Goal: Complete application form: Complete application form

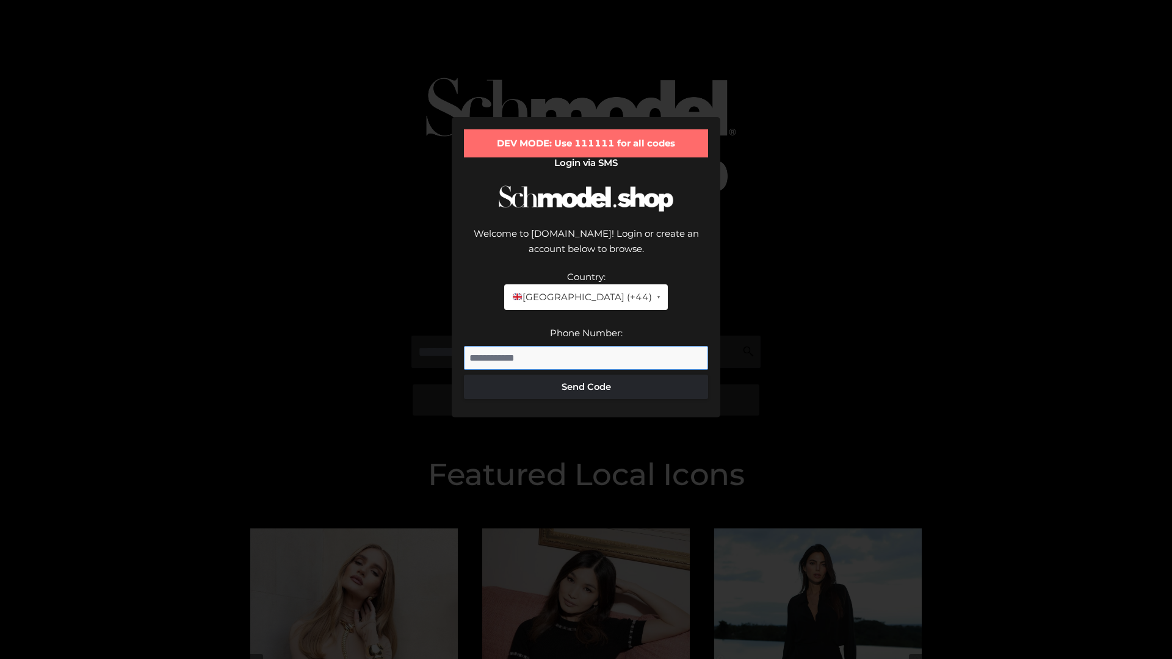
click at [586, 346] on input "Phone Number:" at bounding box center [586, 358] width 244 height 24
type input "**********"
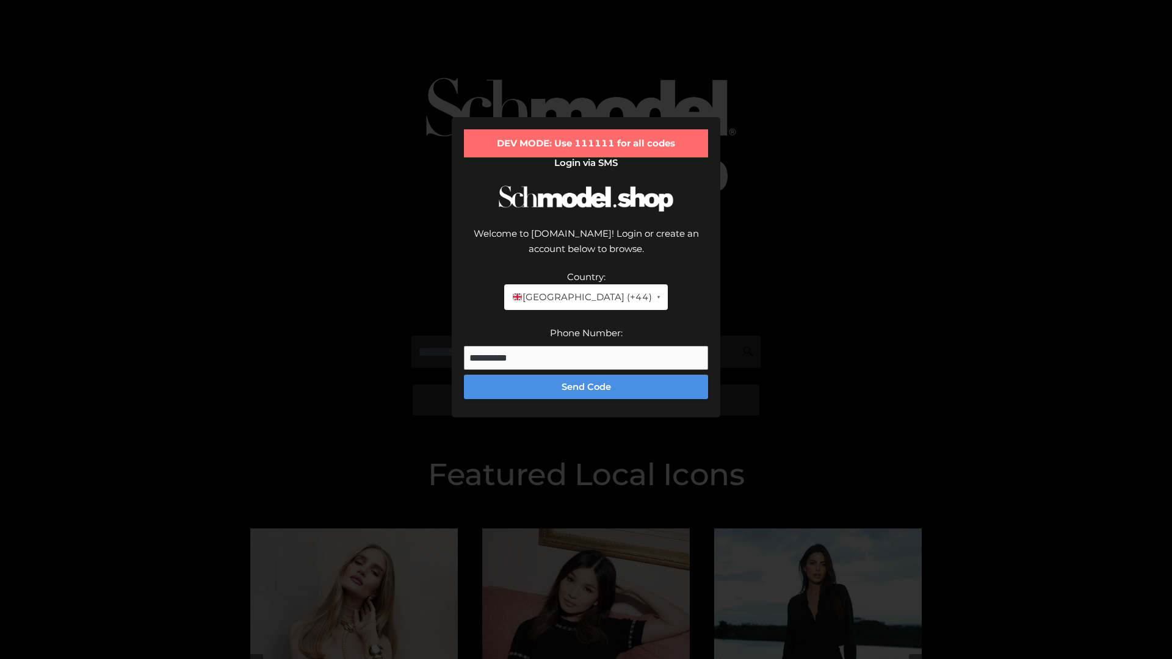
click at [586, 375] on button "Send Code" at bounding box center [586, 387] width 244 height 24
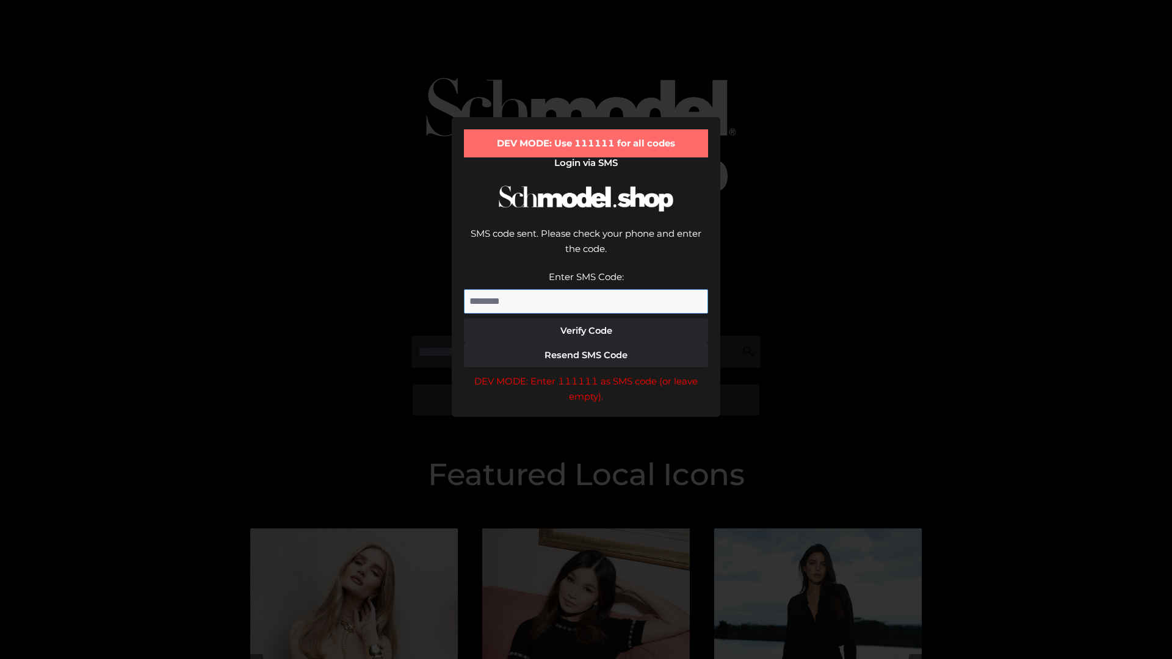
click at [586, 289] on input "Enter SMS Code:" at bounding box center [586, 301] width 244 height 24
type input "******"
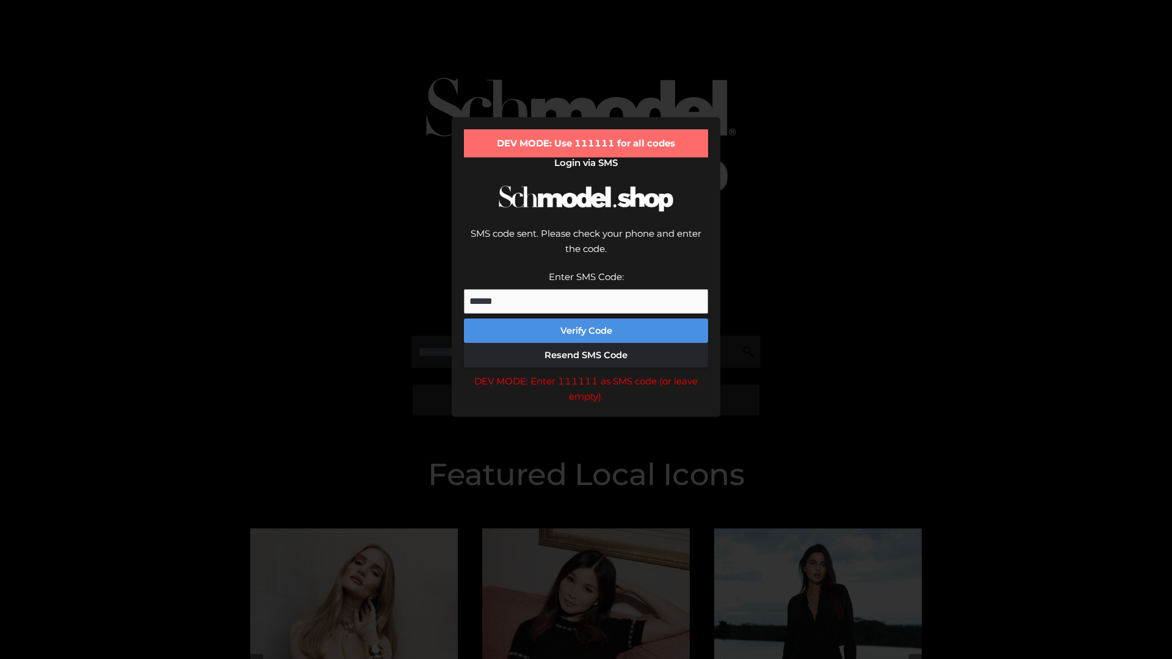
click at [586, 319] on button "Verify Code" at bounding box center [586, 331] width 244 height 24
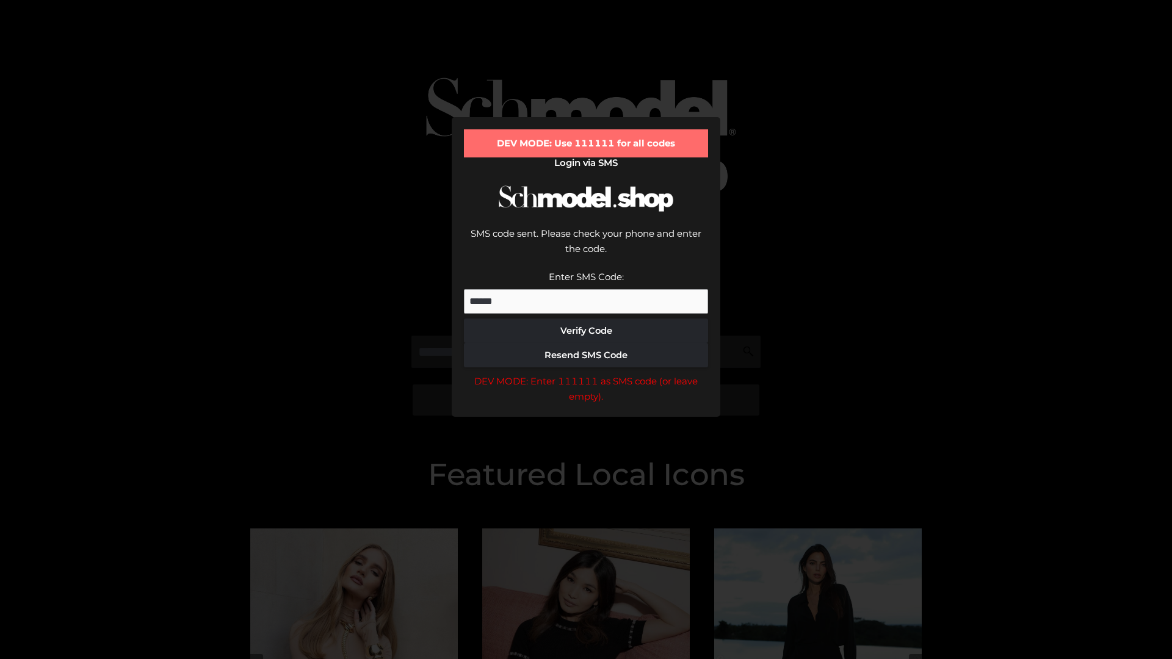
click at [586, 374] on div "DEV MODE: Enter 111111 as SMS code (or leave empty)." at bounding box center [586, 389] width 244 height 31
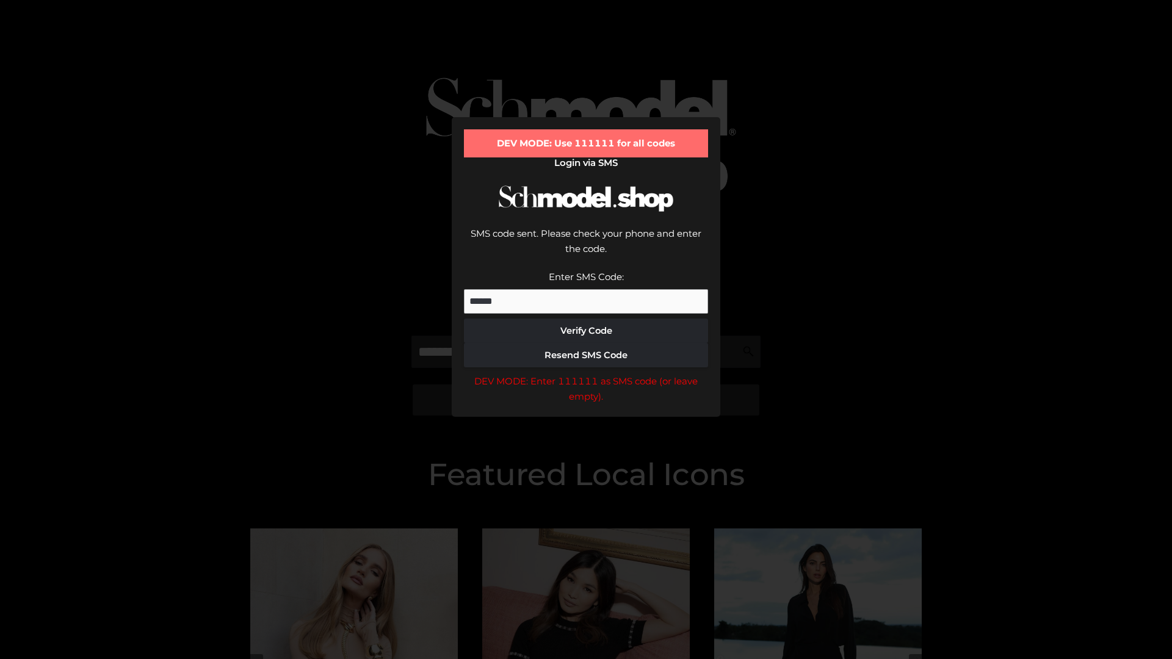
click at [586, 374] on div "DEV MODE: Enter 111111 as SMS code (or leave empty)." at bounding box center [586, 389] width 244 height 31
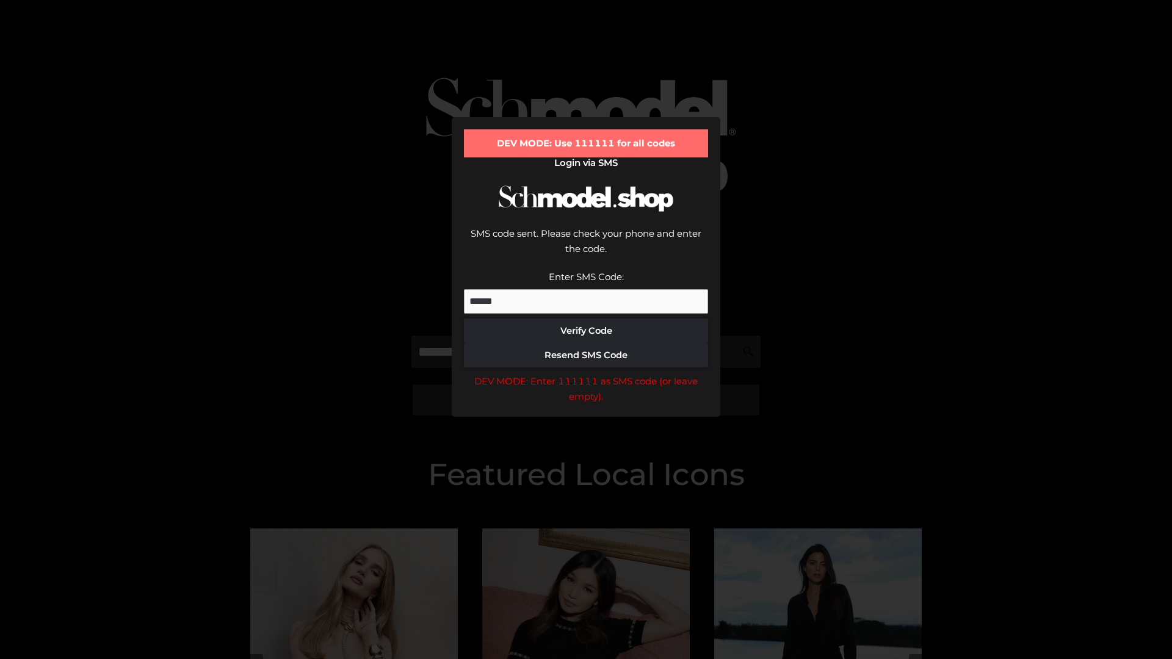
click at [586, 374] on div "DEV MODE: Enter 111111 as SMS code (or leave empty)." at bounding box center [586, 389] width 244 height 31
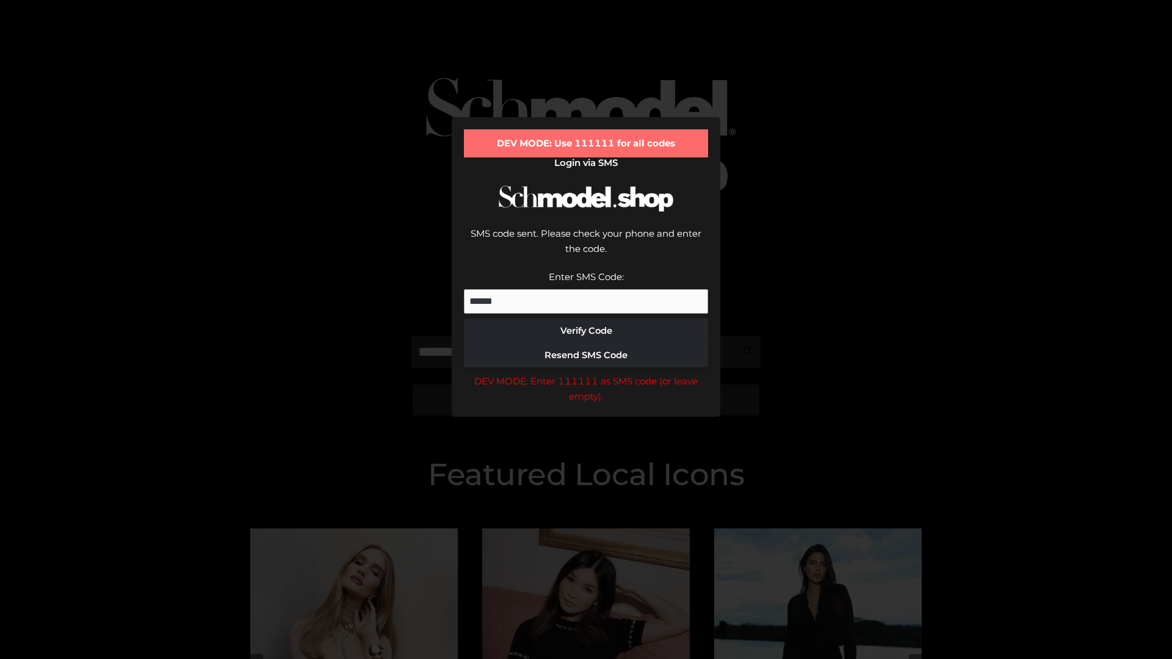
click at [586, 374] on div "DEV MODE: Enter 111111 as SMS code (or leave empty)." at bounding box center [586, 389] width 244 height 31
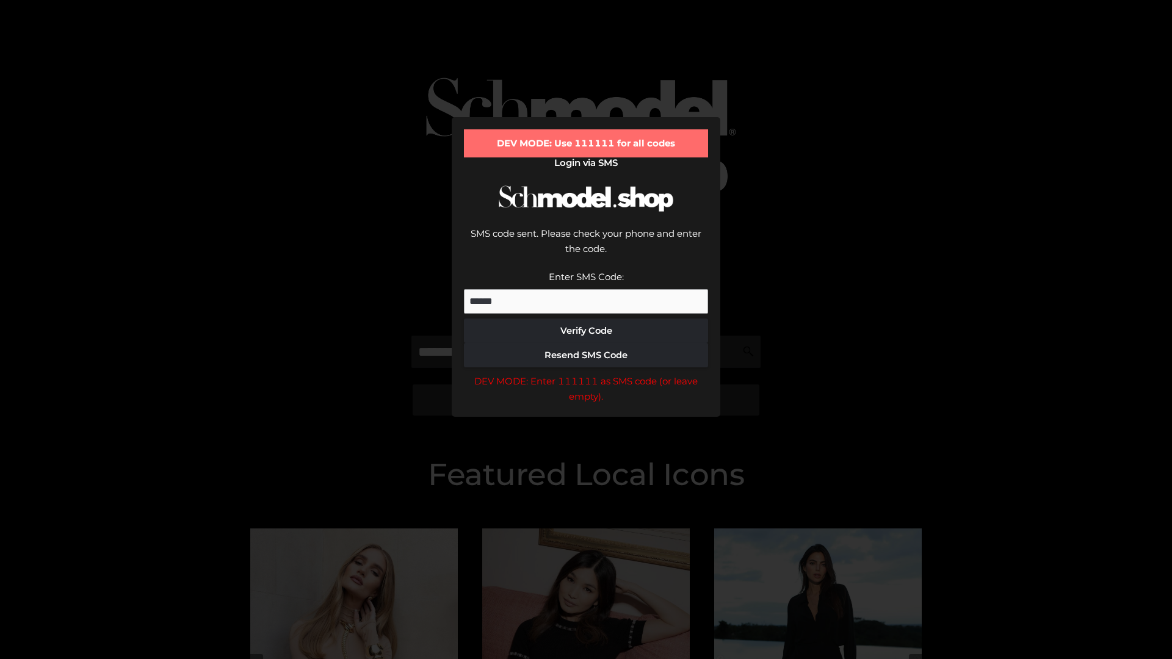
click at [586, 374] on div "DEV MODE: Enter 111111 as SMS code (or leave empty)." at bounding box center [586, 389] width 244 height 31
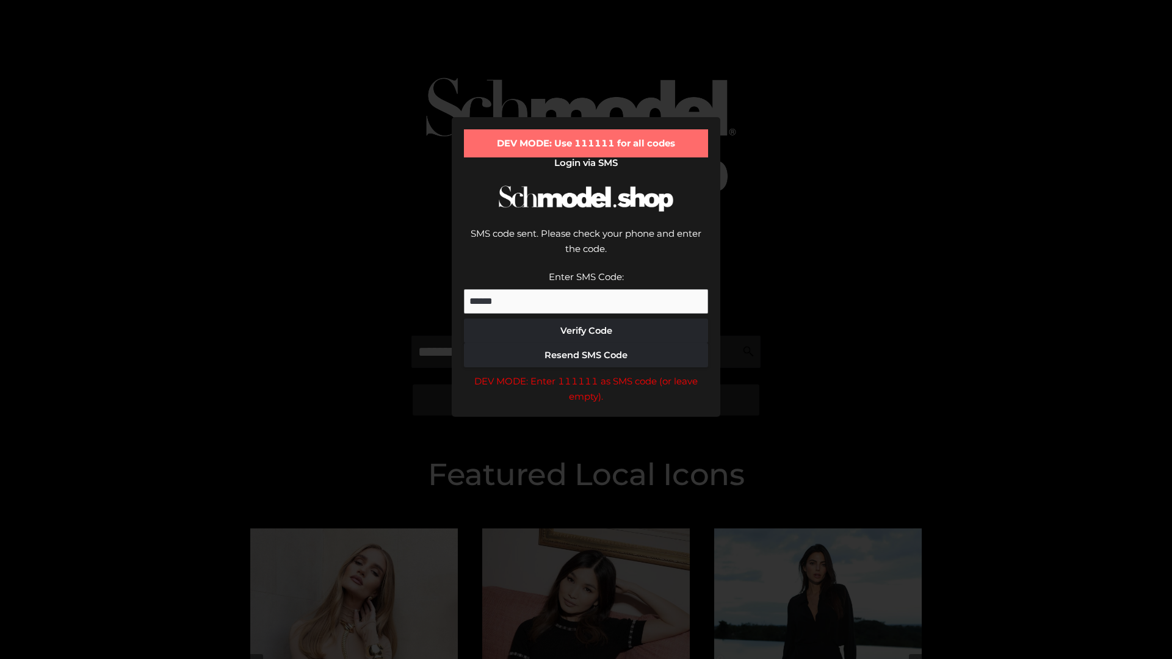
click at [586, 374] on div "DEV MODE: Enter 111111 as SMS code (or leave empty)." at bounding box center [586, 389] width 244 height 31
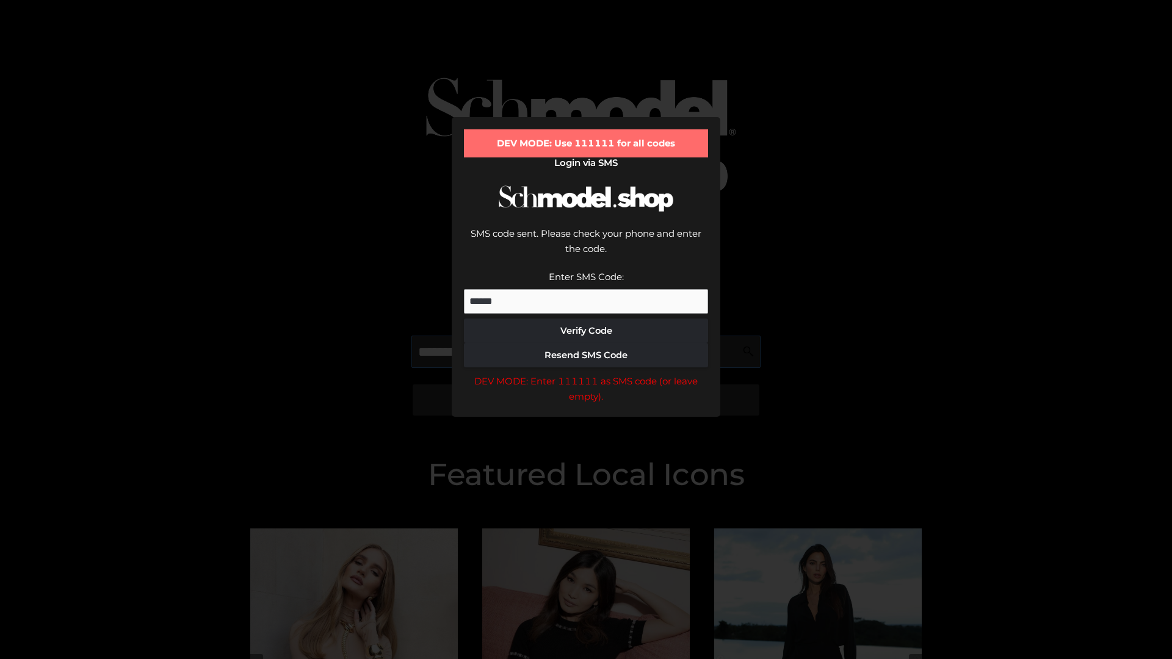
scroll to position [0, 63]
click at [586, 374] on div "DEV MODE: Enter 111111 as SMS code (or leave empty)." at bounding box center [586, 389] width 244 height 31
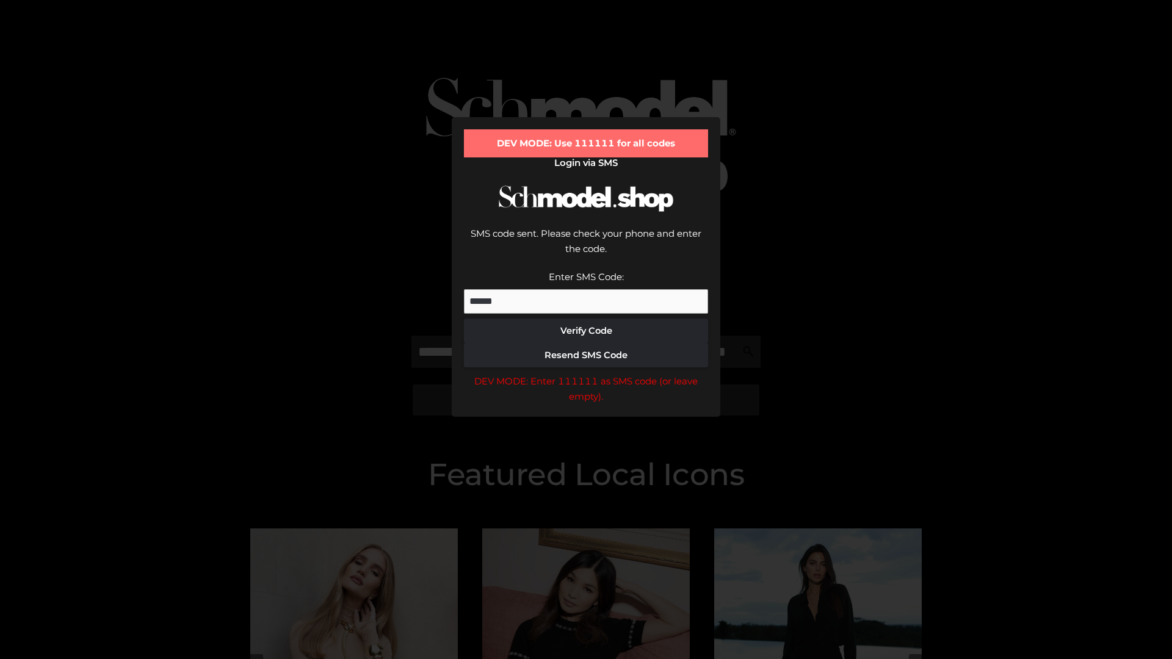
click at [586, 374] on div "DEV MODE: Enter 111111 as SMS code (or leave empty)." at bounding box center [586, 389] width 244 height 31
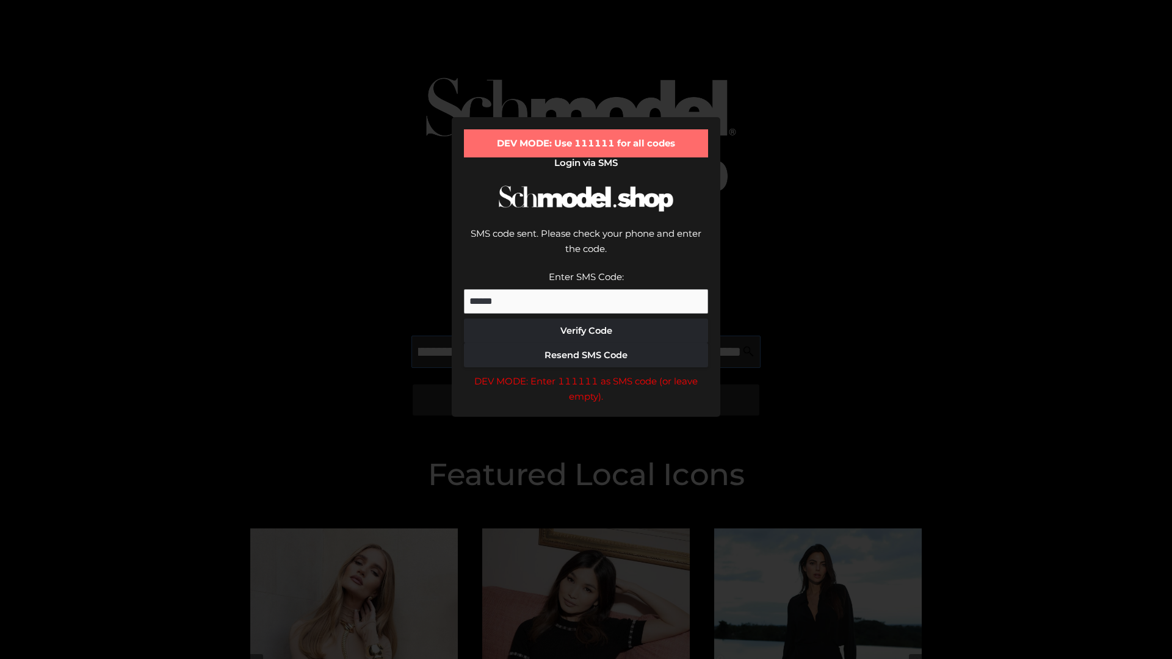
scroll to position [0, 133]
click at [586, 374] on div "DEV MODE: Enter 111111 as SMS code (or leave empty)." at bounding box center [586, 389] width 244 height 31
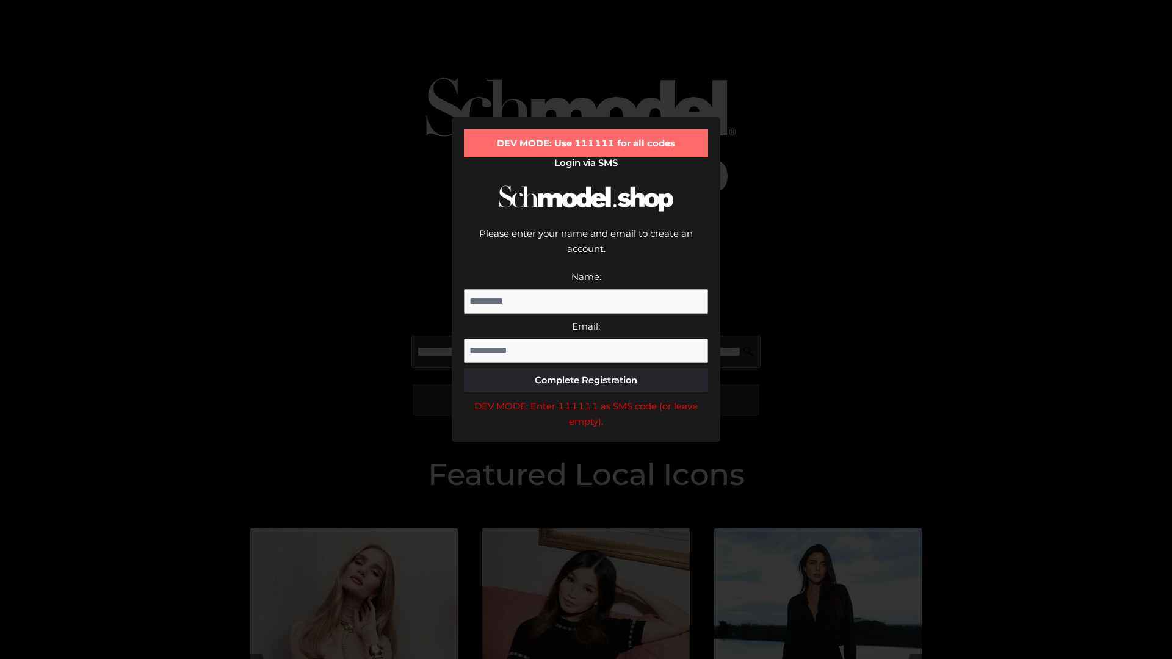
scroll to position [0, 151]
click at [586, 399] on div "DEV MODE: Enter 111111 as SMS code (or leave empty)." at bounding box center [586, 414] width 244 height 31
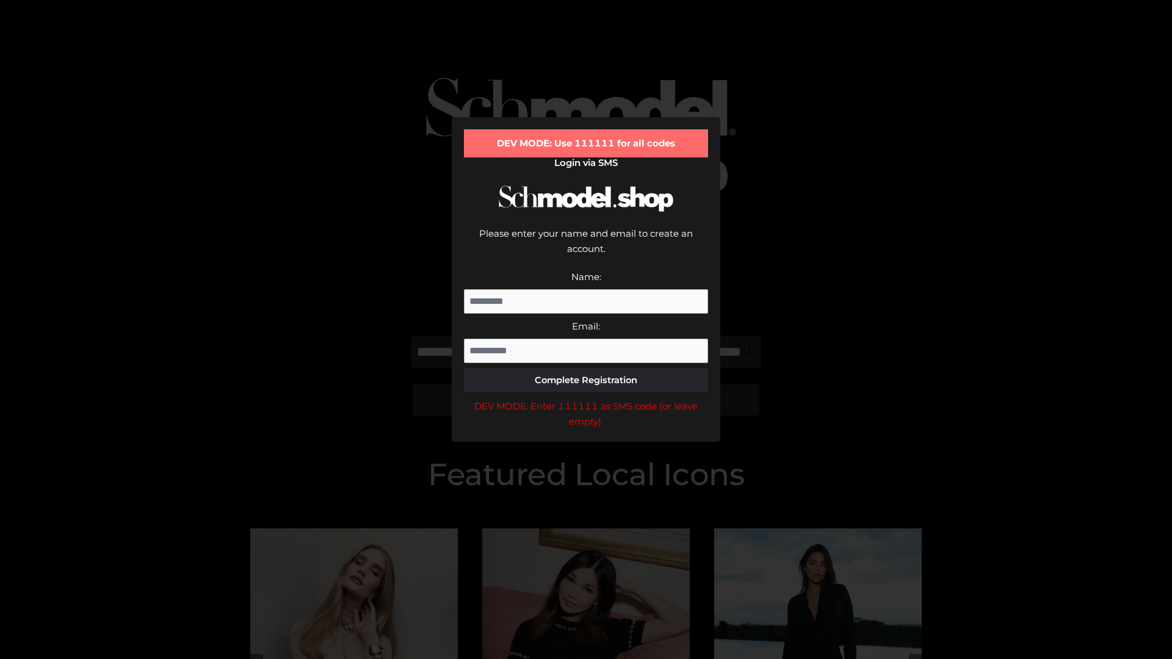
click at [586, 399] on div "DEV MODE: Enter 111111 as SMS code (or leave empty)." at bounding box center [586, 414] width 244 height 31
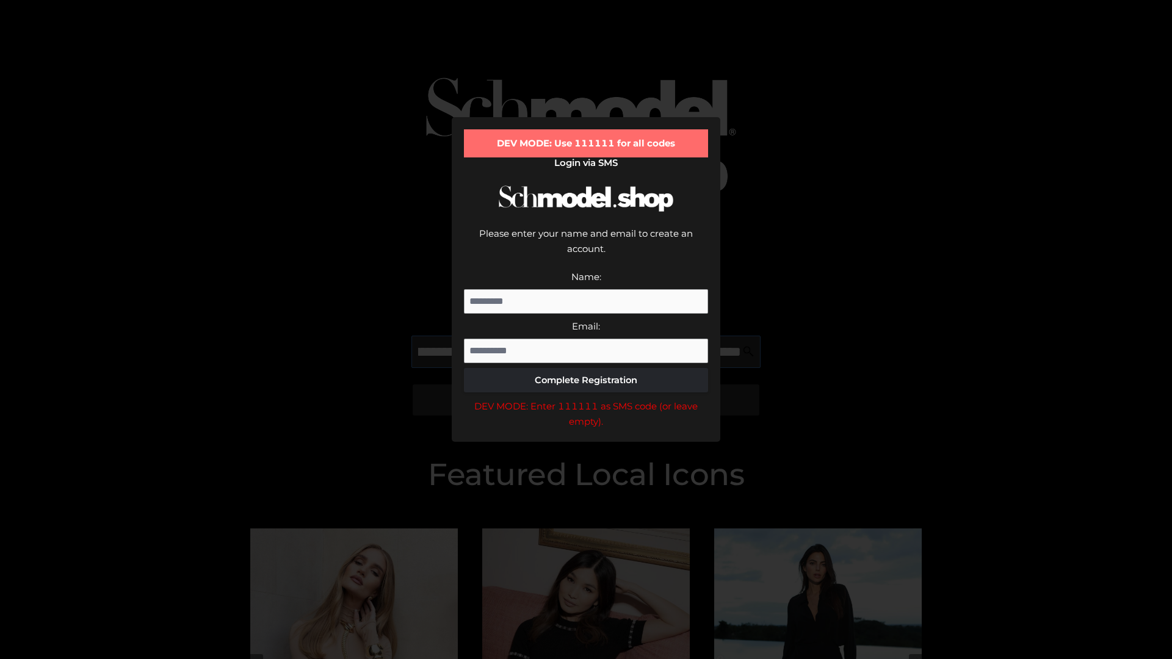
scroll to position [0, 222]
click at [586, 399] on div "DEV MODE: Enter 111111 as SMS code (or leave empty)." at bounding box center [586, 414] width 244 height 31
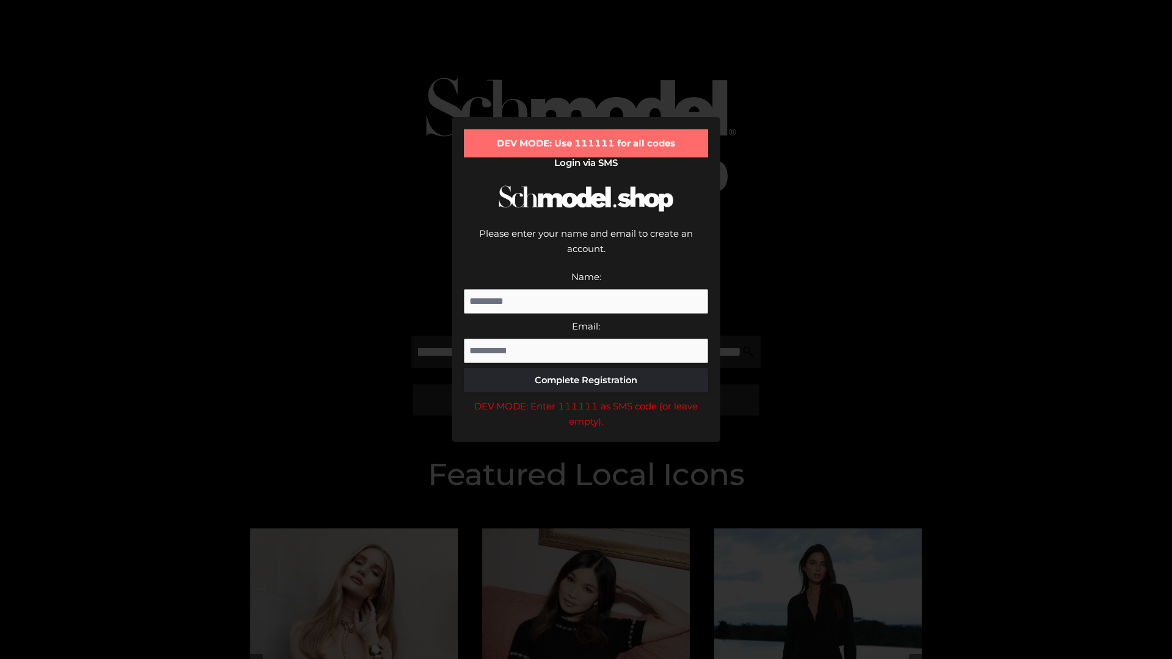
click at [586, 399] on div "DEV MODE: Enter 111111 as SMS code (or leave empty)." at bounding box center [586, 414] width 244 height 31
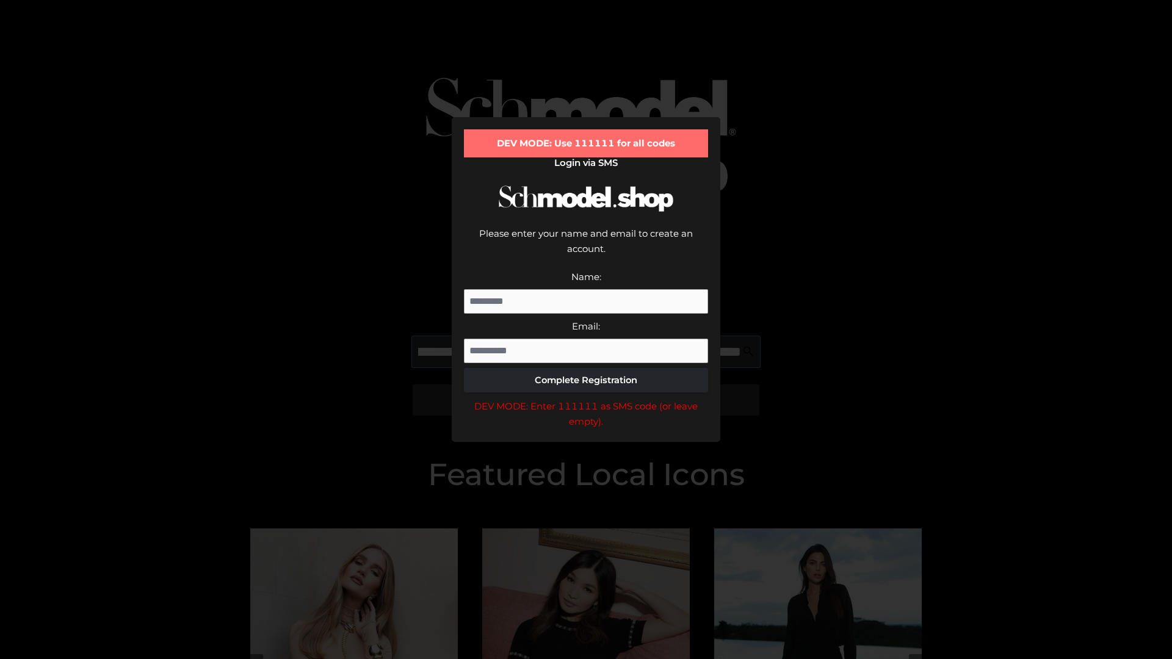
scroll to position [0, 295]
click at [586, 399] on div "DEV MODE: Enter 111111 as SMS code (or leave empty)." at bounding box center [586, 414] width 244 height 31
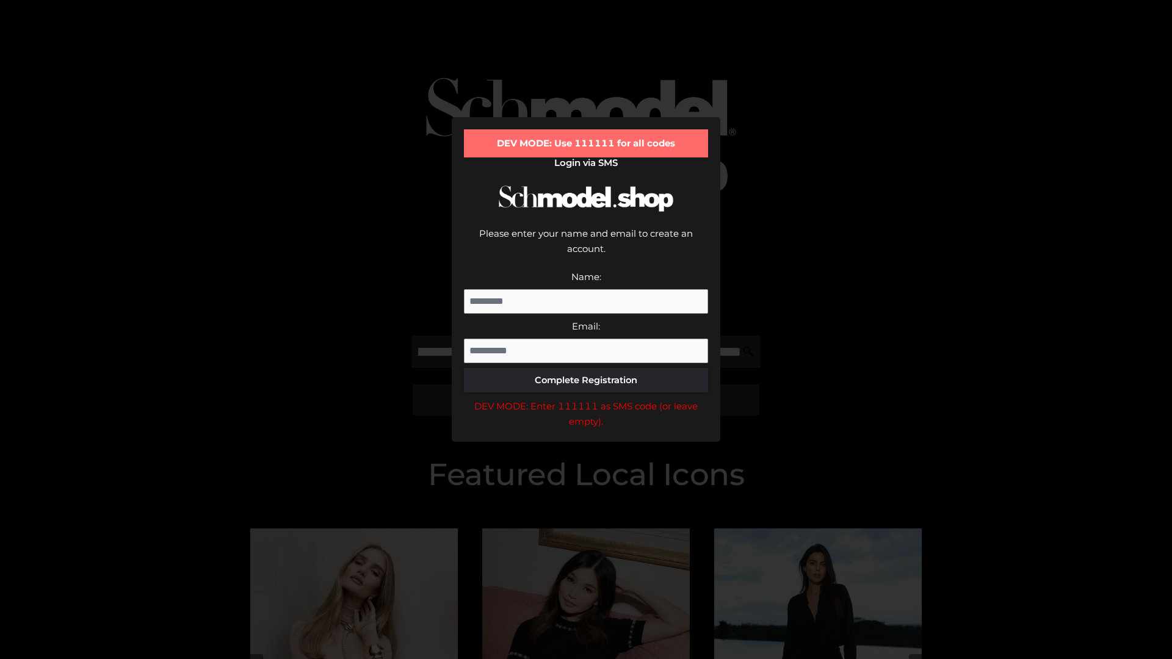
click at [586, 399] on div "DEV MODE: Enter 111111 as SMS code (or leave empty)." at bounding box center [586, 414] width 244 height 31
type input "**********"
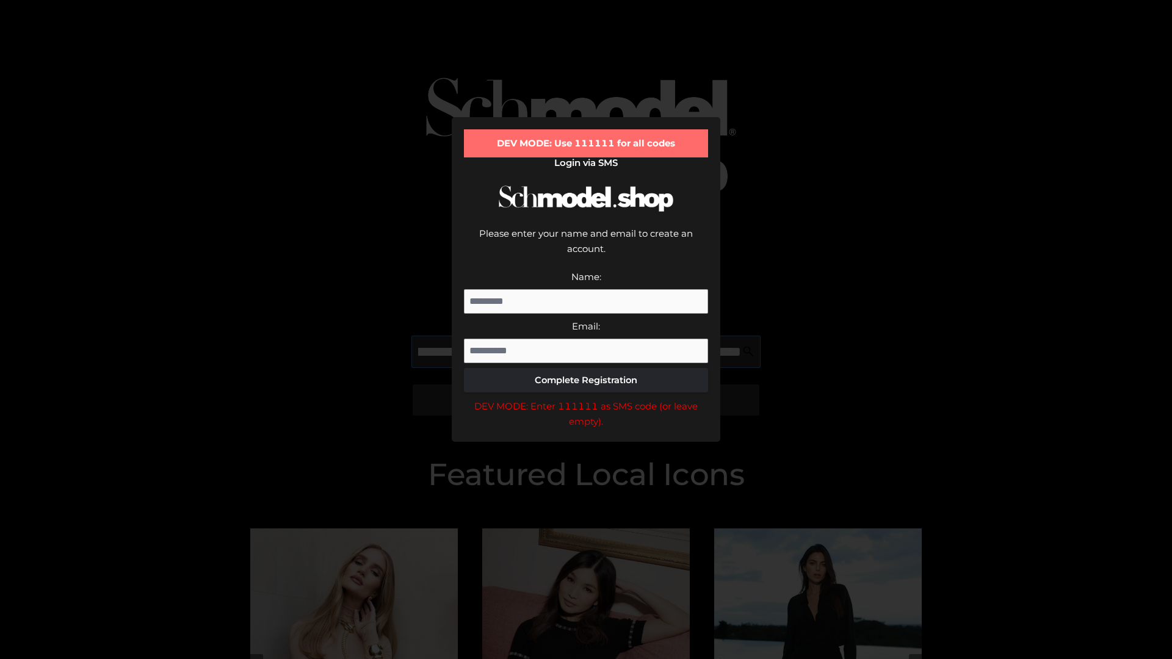
scroll to position [0, 354]
